Goal: Task Accomplishment & Management: Manage account settings

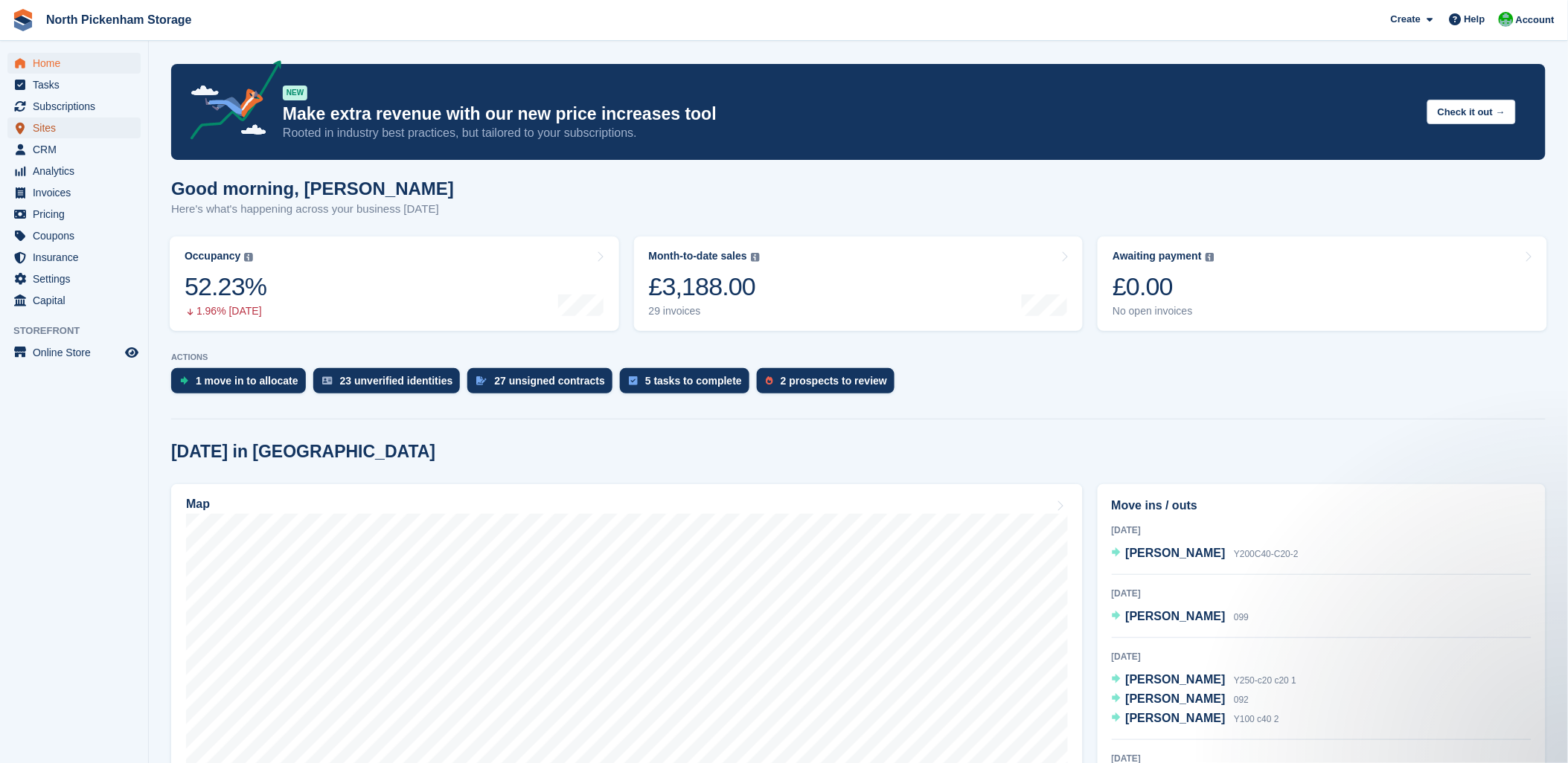
click at [49, 128] on span "Sites" at bounding box center [77, 128] width 89 height 21
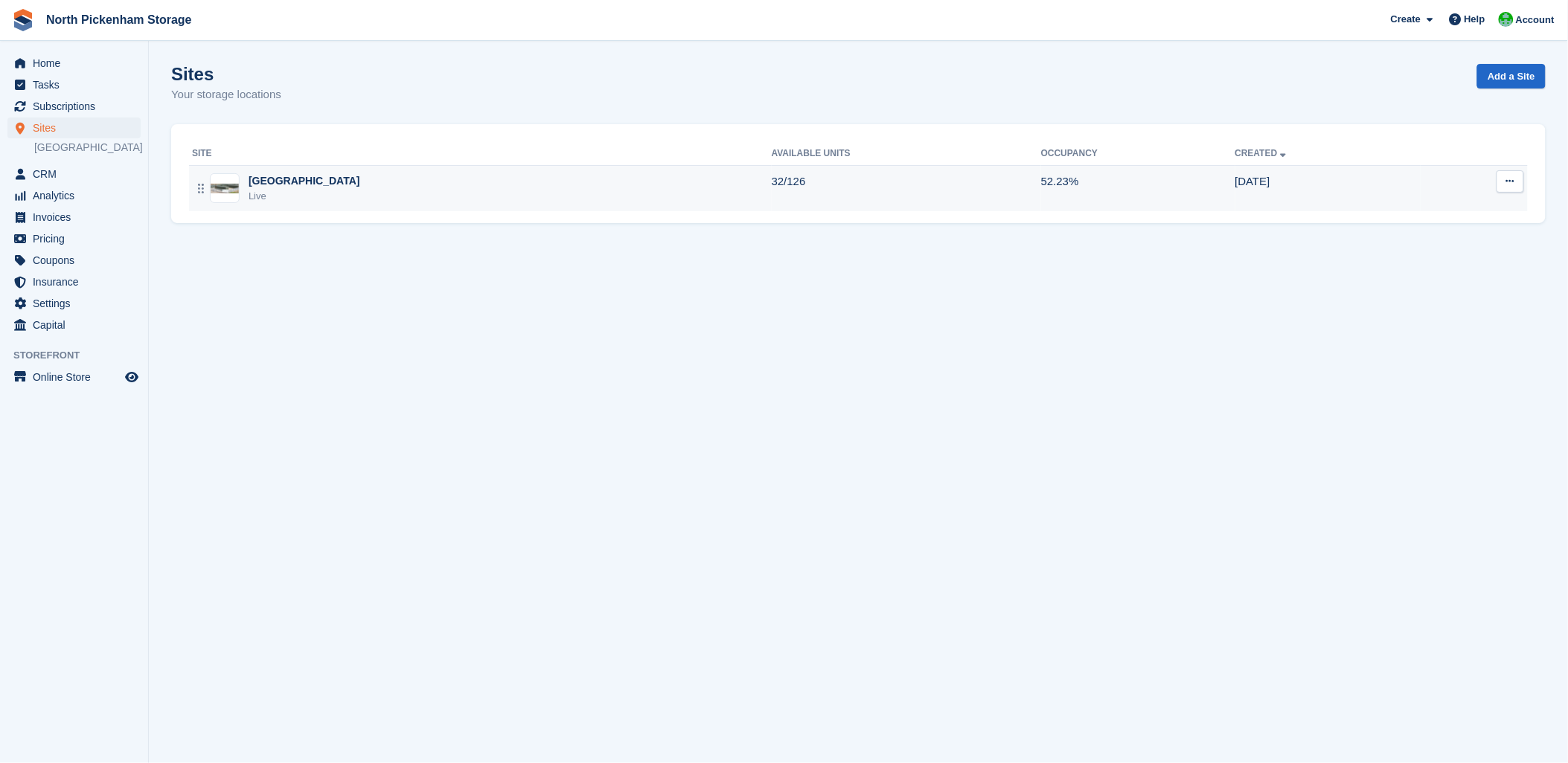
click at [291, 186] on div "[GEOGRAPHIC_DATA]" at bounding box center [304, 181] width 112 height 16
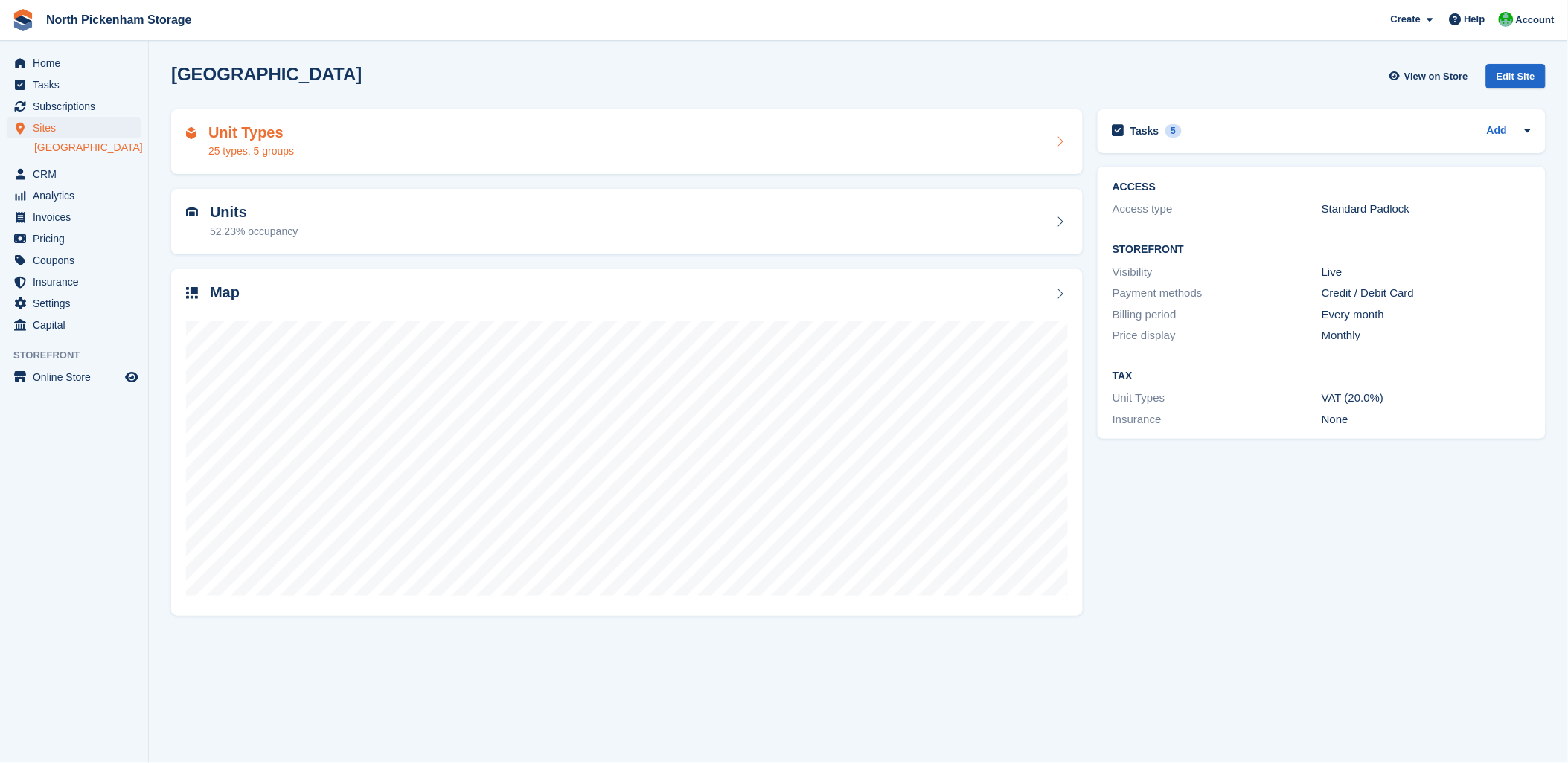
click at [250, 143] on div "25 types, 5 groups" at bounding box center [251, 151] width 86 height 16
